Goal: Transaction & Acquisition: Purchase product/service

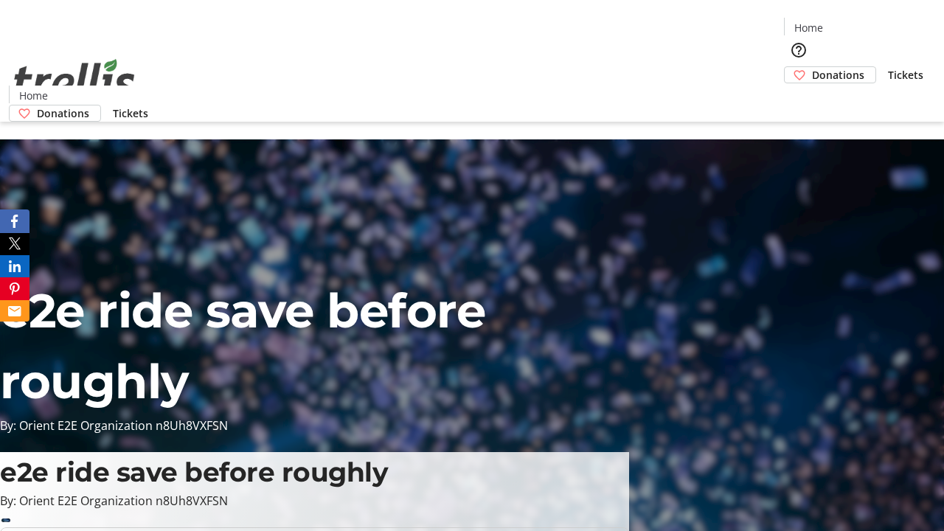
click at [812, 67] on span "Donations" at bounding box center [838, 74] width 52 height 15
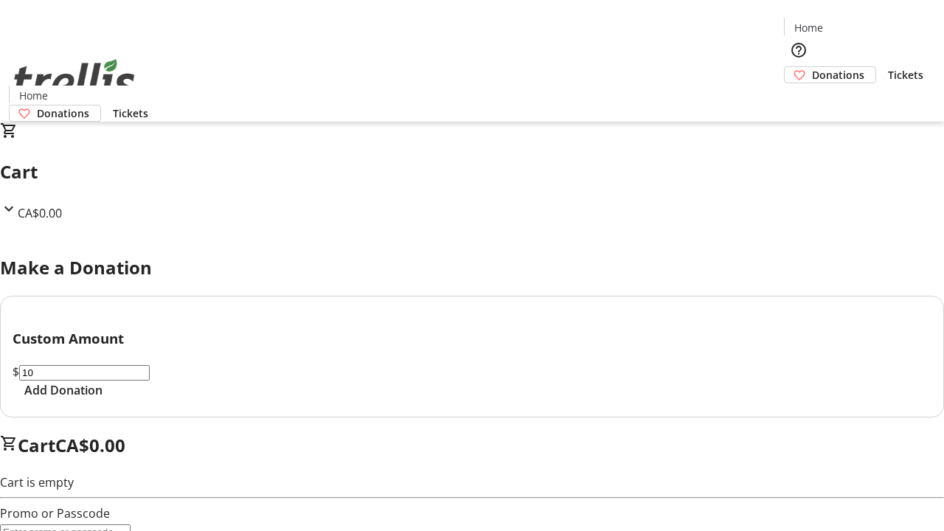
click at [103, 399] on span "Add Donation" at bounding box center [63, 390] width 78 height 18
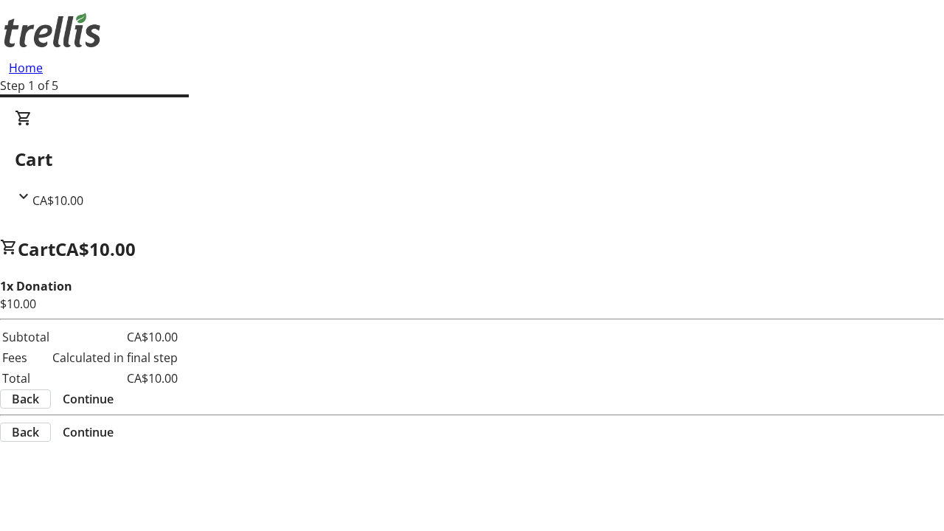
select select "CA"
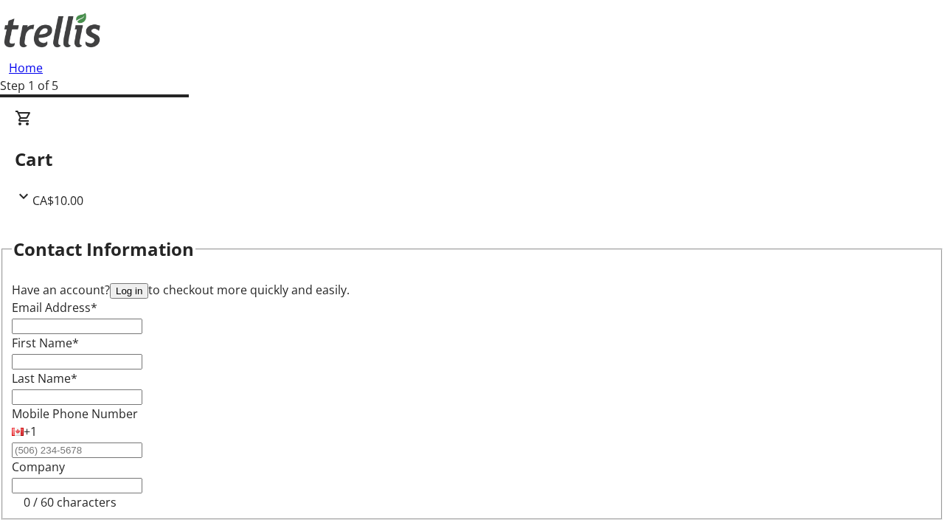
click at [148, 283] on button "Log in" at bounding box center [129, 290] width 38 height 15
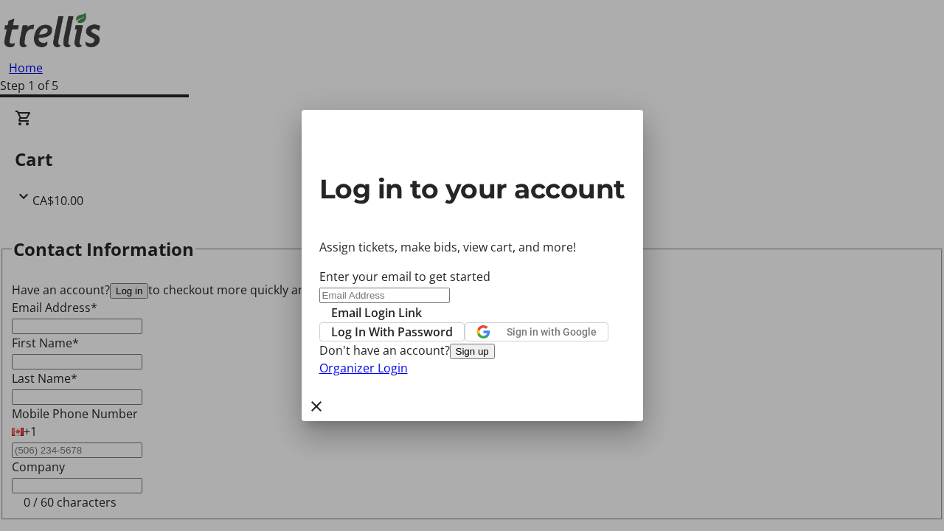
click at [453, 323] on span "Log In With Password" at bounding box center [392, 332] width 122 height 18
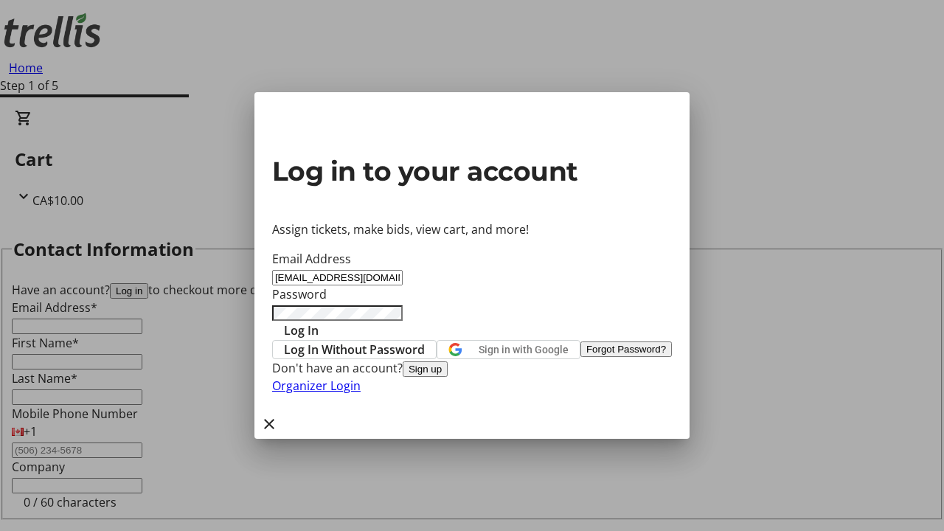
type input "[EMAIL_ADDRESS][DOMAIN_NAME]"
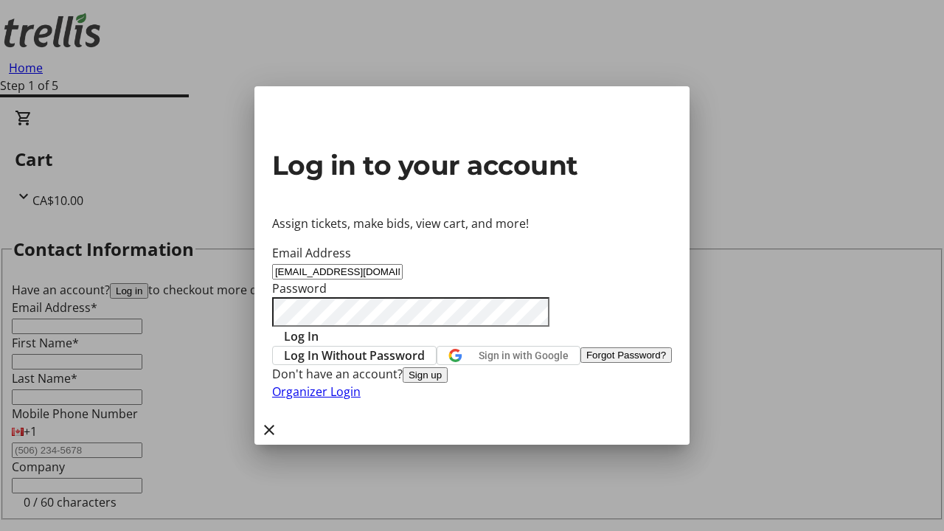
click at [319, 327] on span "Log In" at bounding box center [301, 336] width 35 height 18
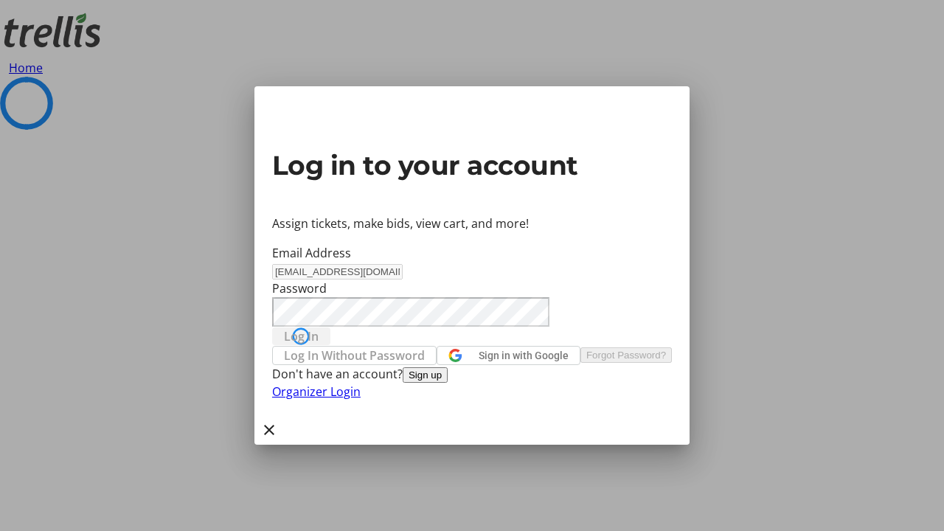
select select "CA"
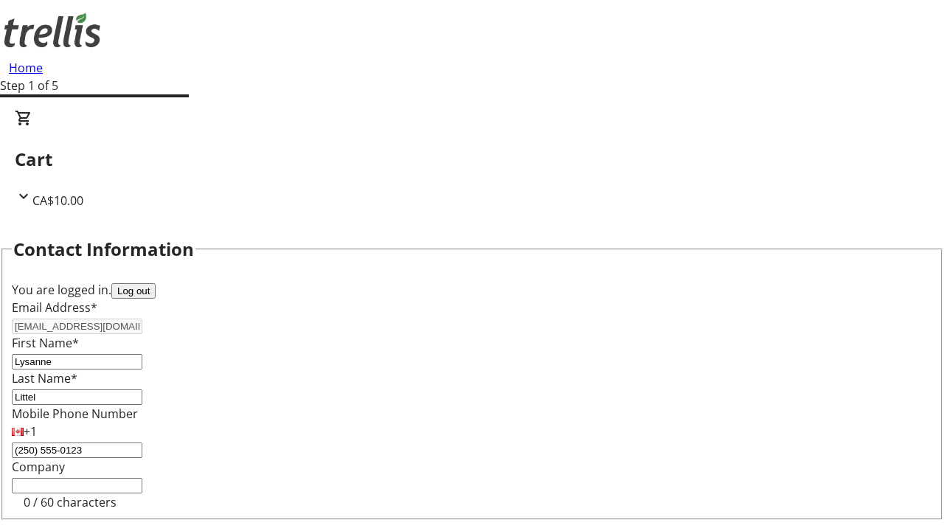
type input "[STREET_ADDRESS][PERSON_NAME]"
type input "Kelowna"
select select "BC"
type input "Kelowna"
type input "V1Y 0C2"
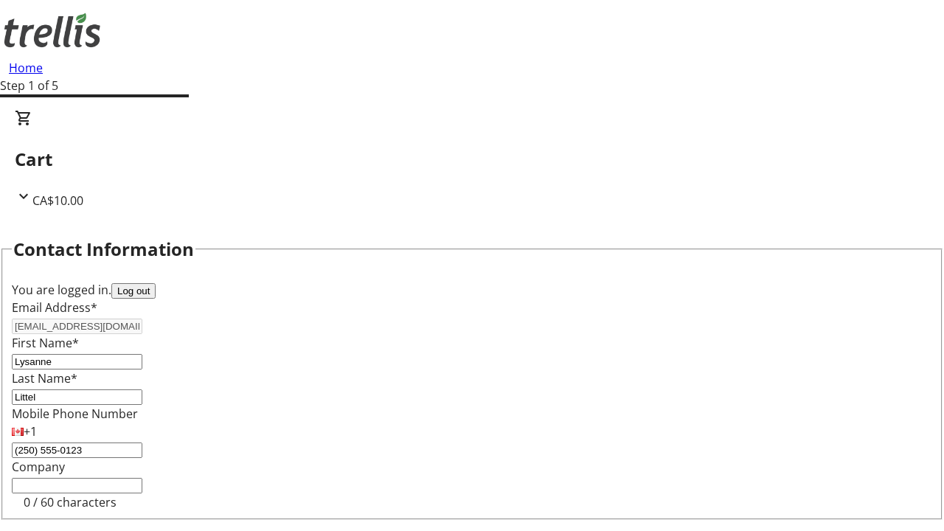
scroll to position [198, 0]
